Goal: Transaction & Acquisition: Purchase product/service

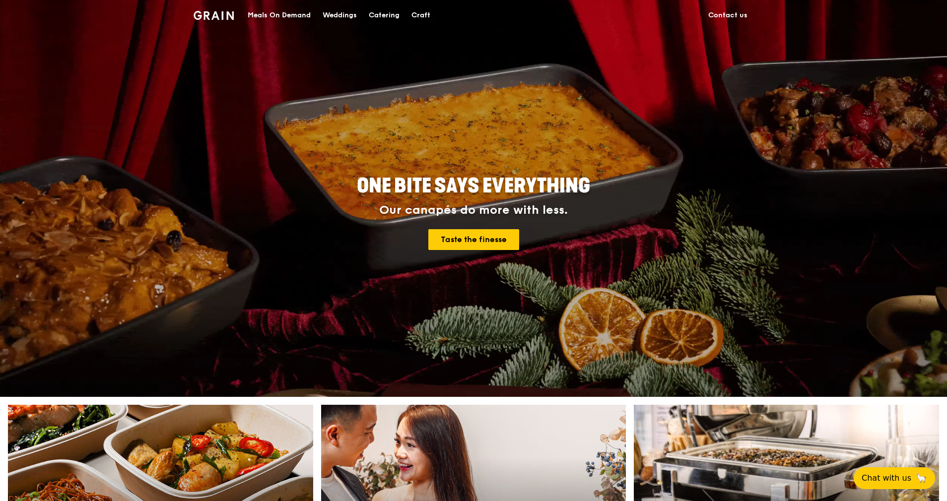
click at [296, 10] on div "Meals On Demand" at bounding box center [279, 15] width 63 height 30
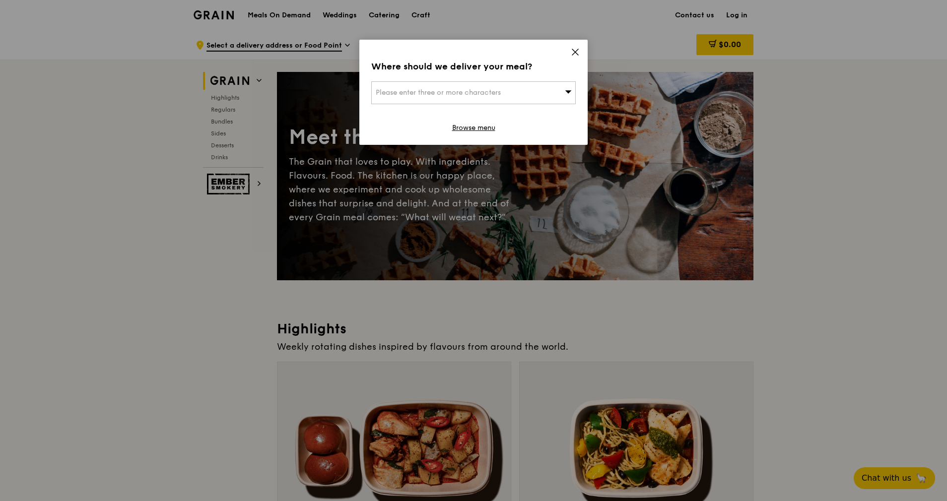
click at [479, 96] on span "Please enter three or more characters" at bounding box center [438, 92] width 125 height 8
click at [459, 90] on input "search" at bounding box center [473, 93] width 203 height 22
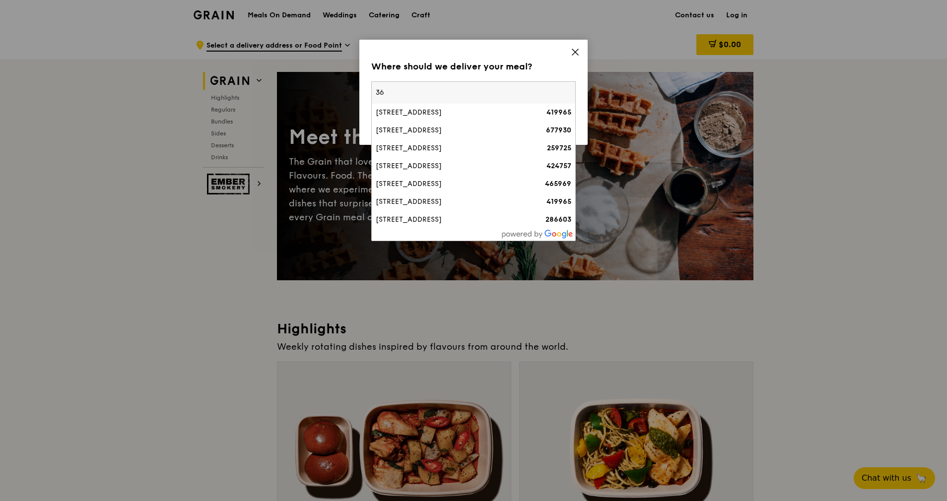
type input "3"
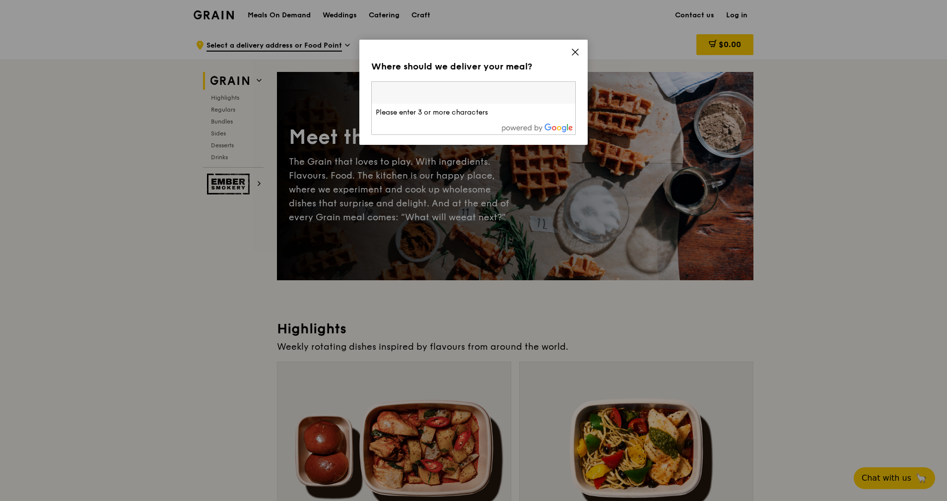
click at [403, 92] on input "search" at bounding box center [473, 93] width 203 height 22
type input "018981"
click at [419, 117] on div "[STREET_ADDRESS]" at bounding box center [449, 113] width 147 height 10
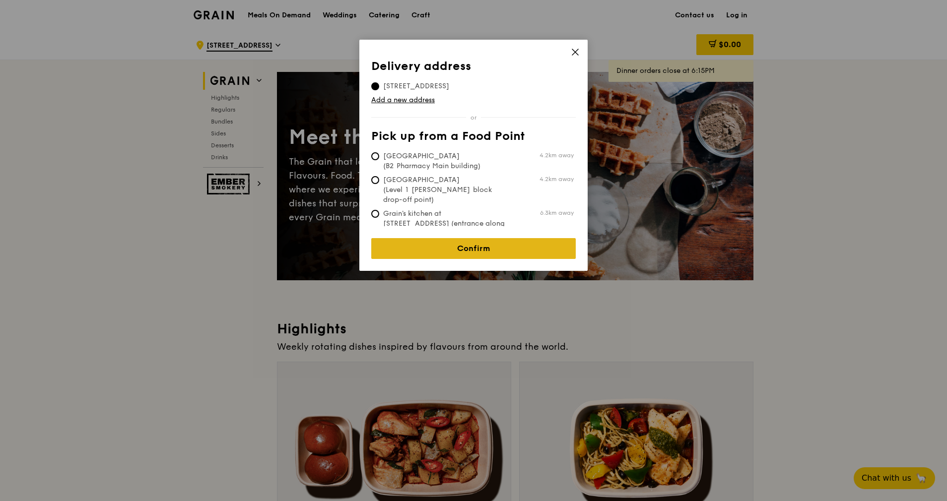
click at [484, 247] on link "Confirm" at bounding box center [473, 248] width 204 height 21
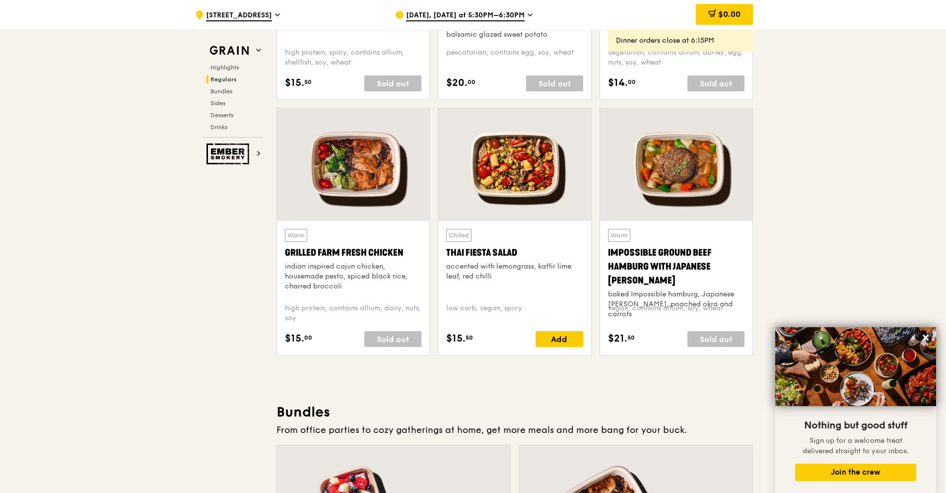
scroll to position [1072, 0]
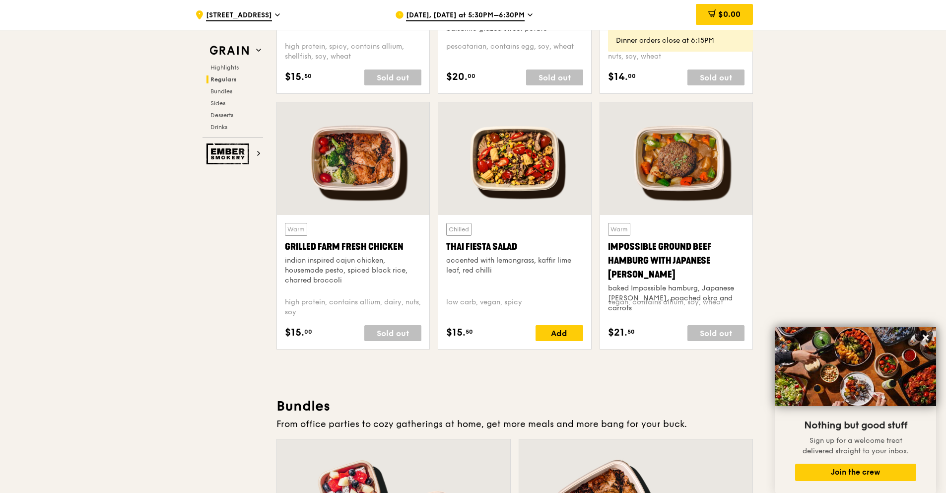
drag, startPoint x: 179, startPoint y: 321, endPoint x: 682, endPoint y: 398, distance: 508.6
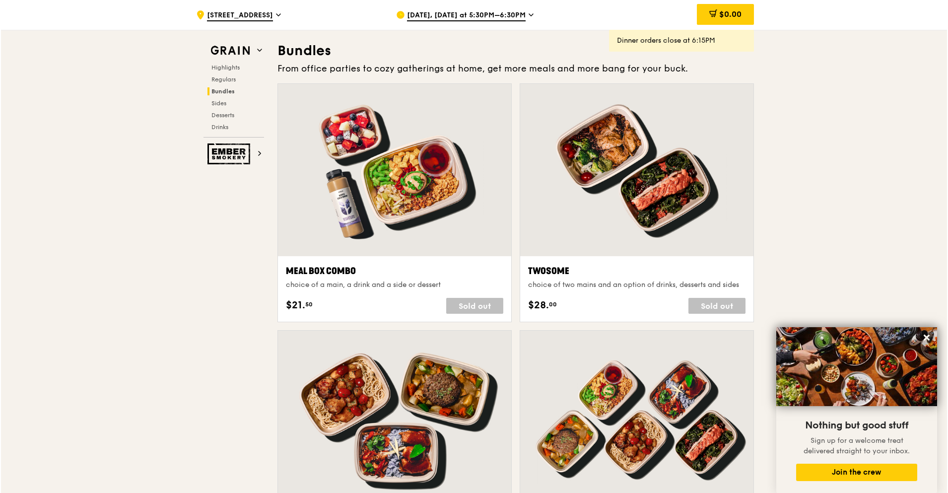
scroll to position [1489, 0]
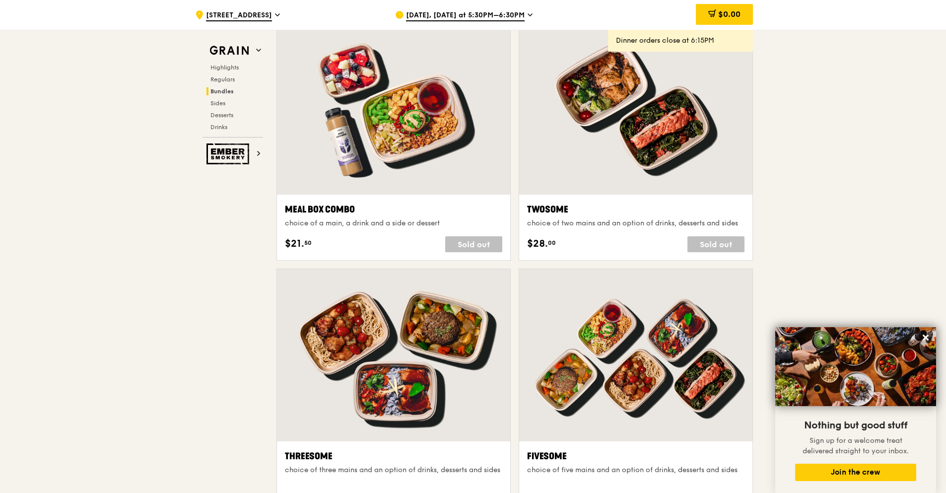
click at [497, 184] on div at bounding box center [393, 108] width 233 height 172
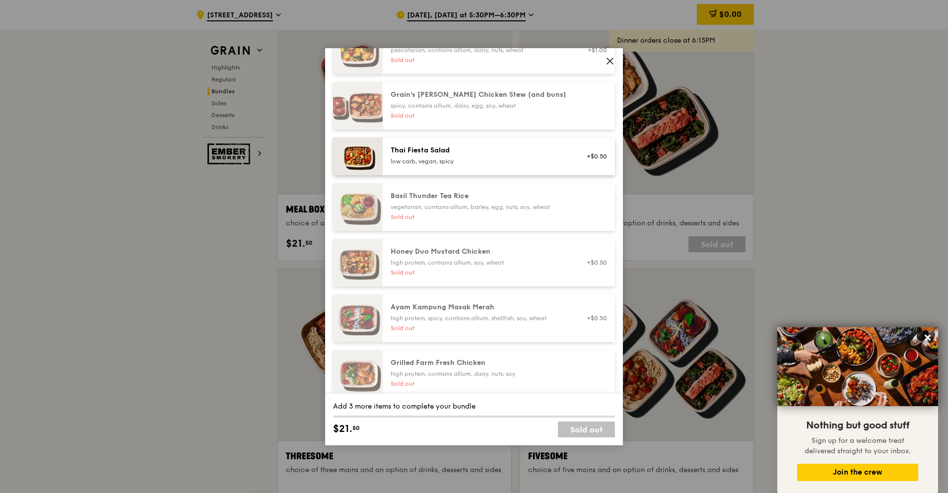
scroll to position [119, 0]
click at [552, 273] on div "Sold out" at bounding box center [480, 272] width 178 height 8
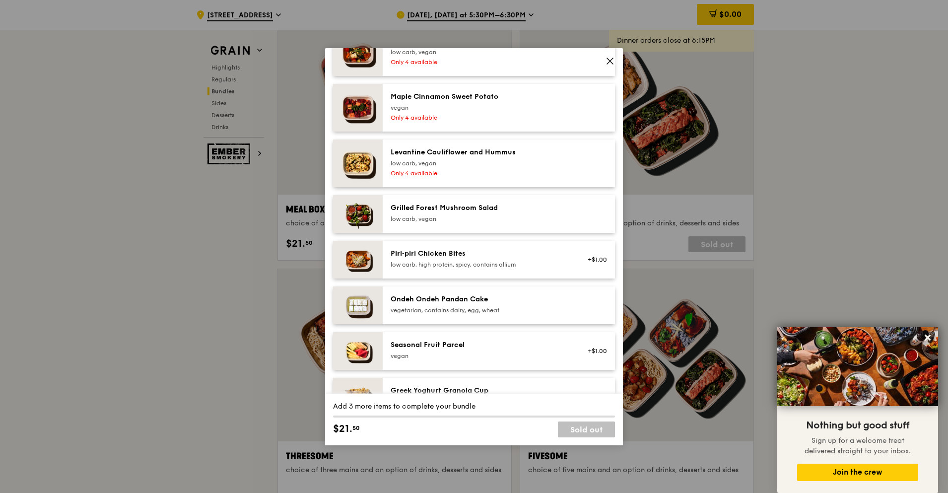
scroll to position [476, 0]
